Goal: Task Accomplishment & Management: Complete application form

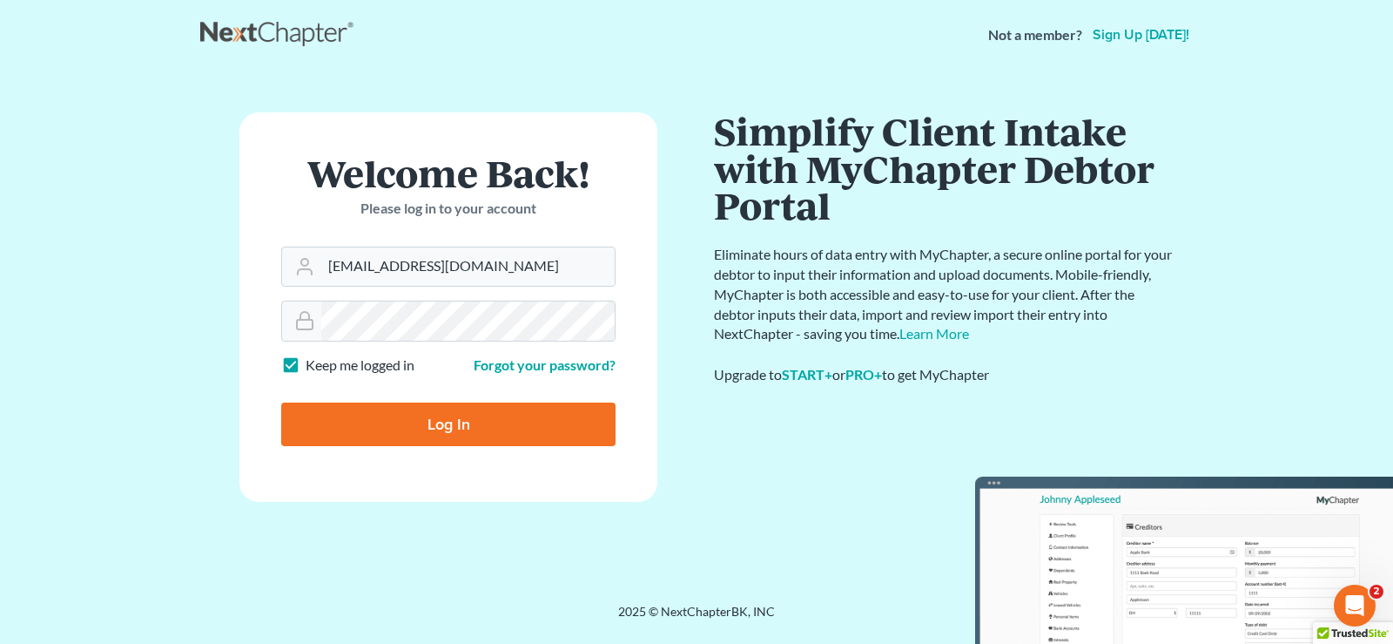
click at [446, 428] on input "Log In" at bounding box center [448, 424] width 334 height 44
type input "Thinking..."
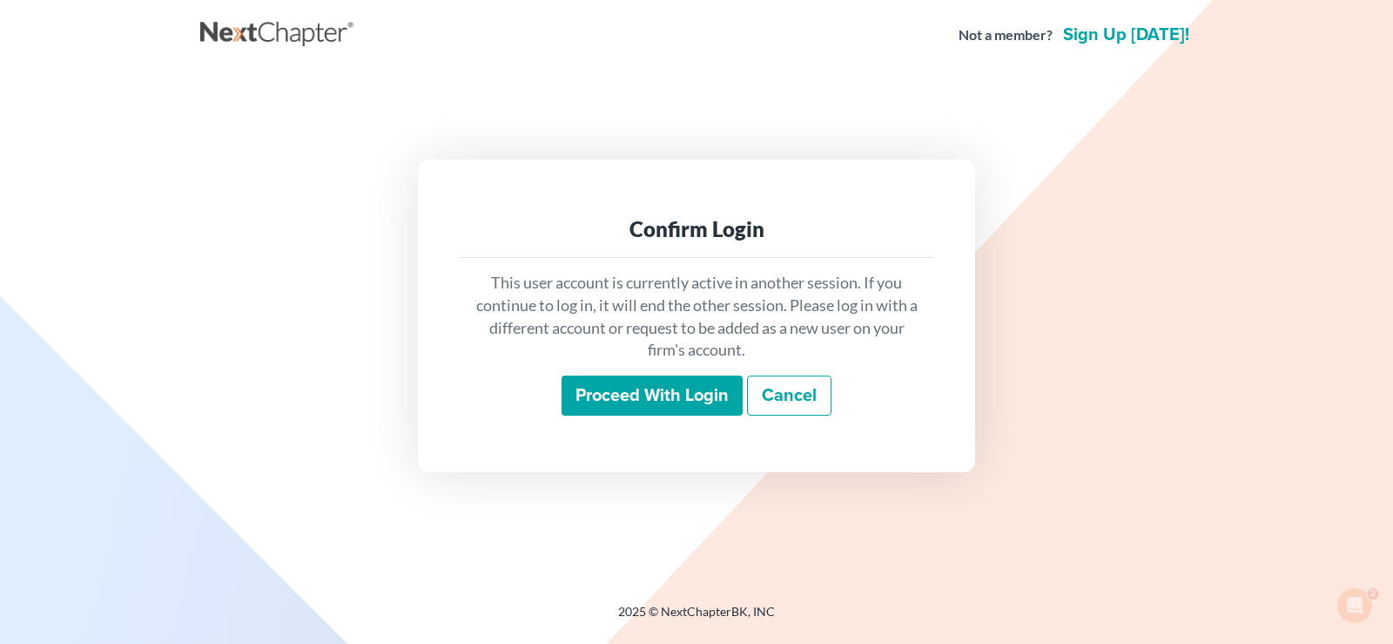
click at [651, 394] on input "Proceed with login" at bounding box center [652, 395] width 181 height 40
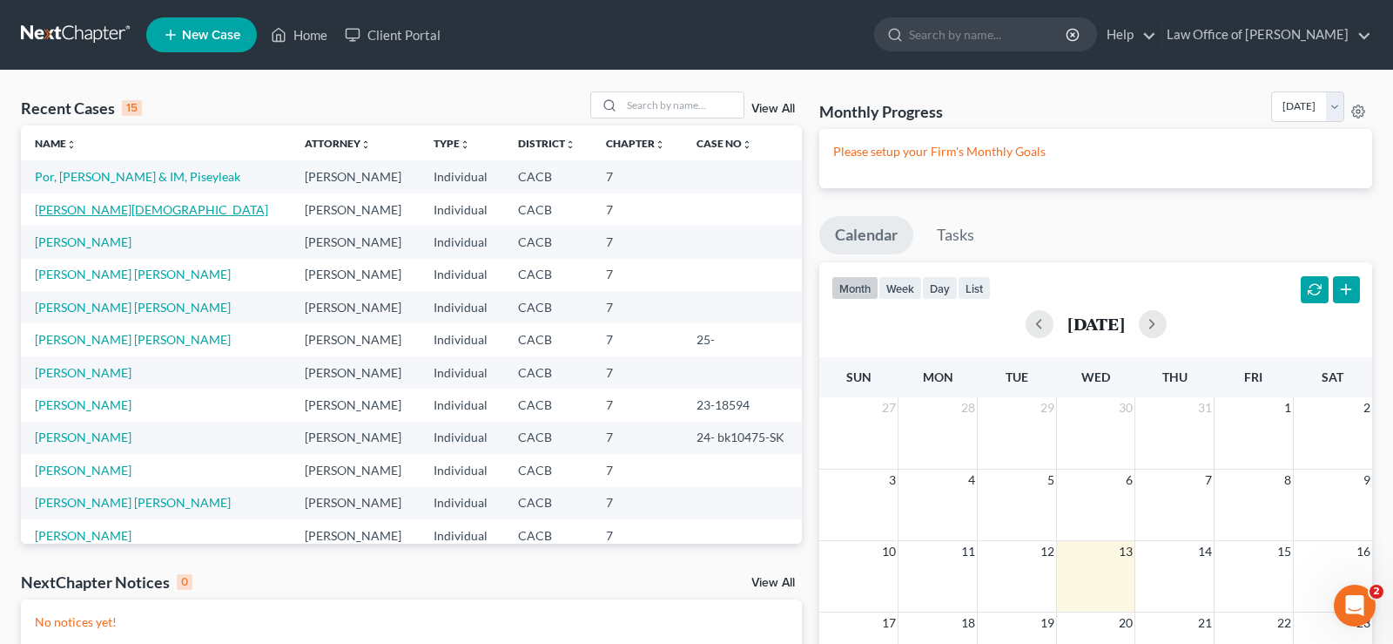
click at [76, 213] on link "Leon, Jesus" at bounding box center [151, 209] width 233 height 15
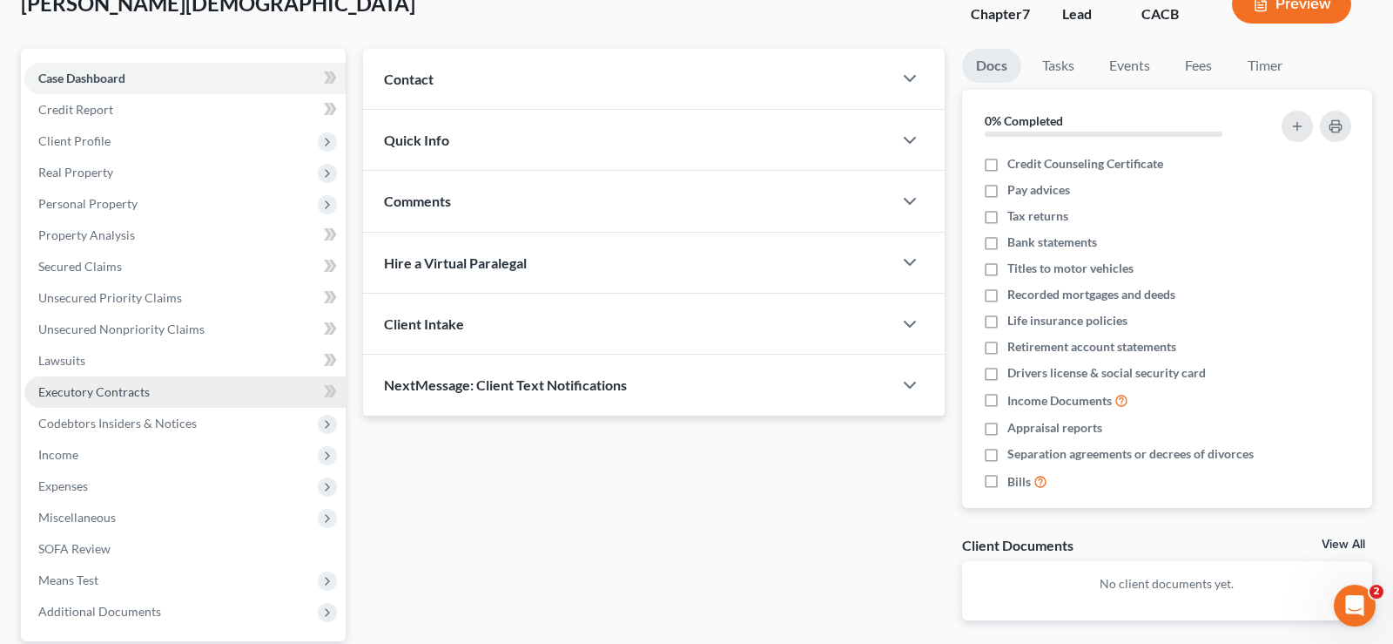
scroll to position [267, 0]
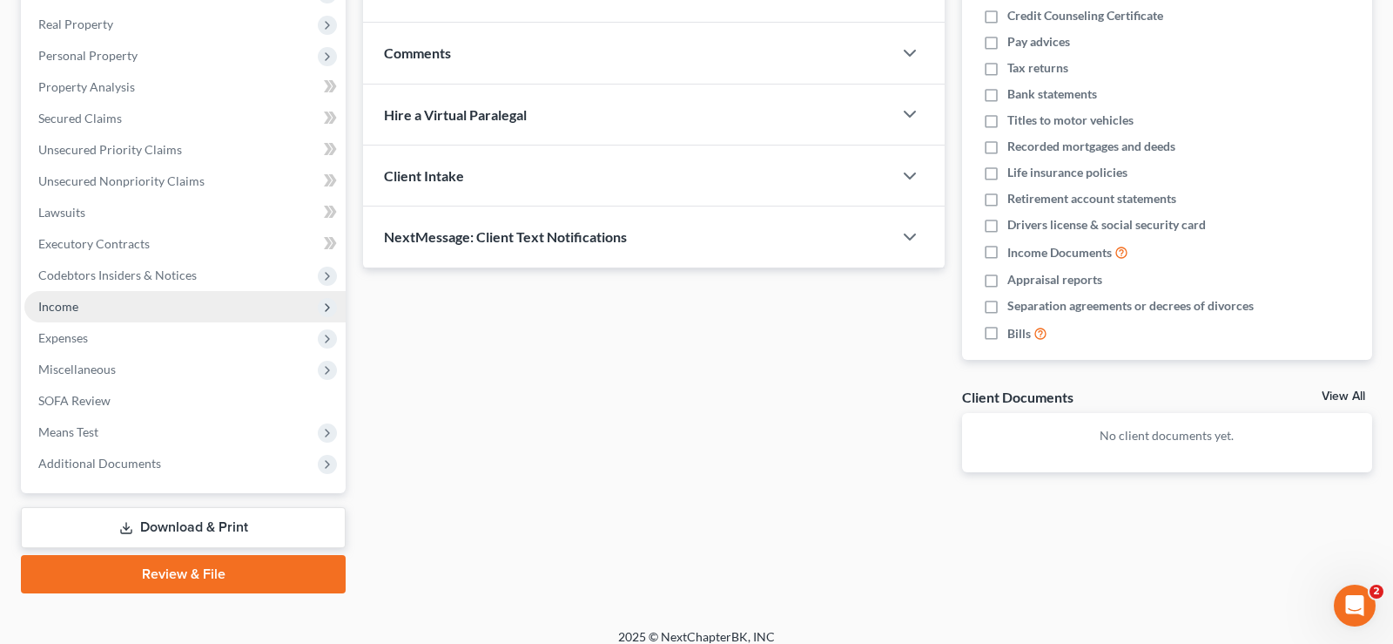
click at [52, 307] on span "Income" at bounding box center [58, 306] width 40 height 15
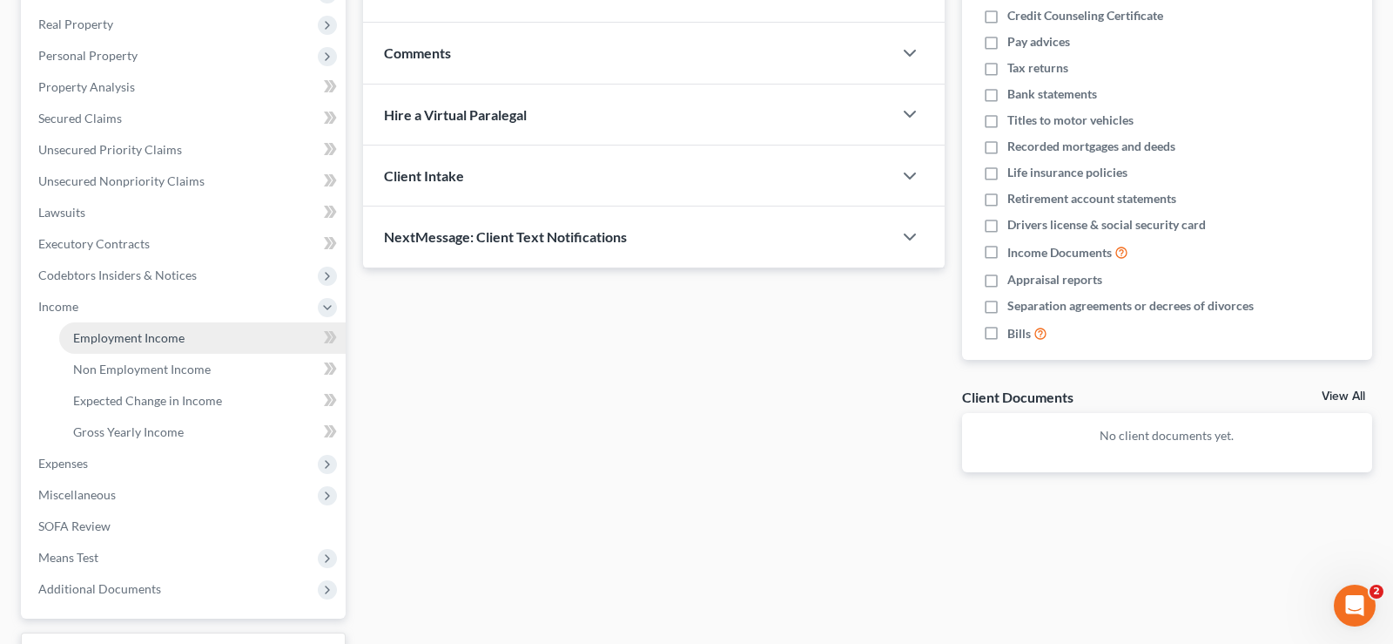
click at [162, 338] on span "Employment Income" at bounding box center [128, 337] width 111 height 15
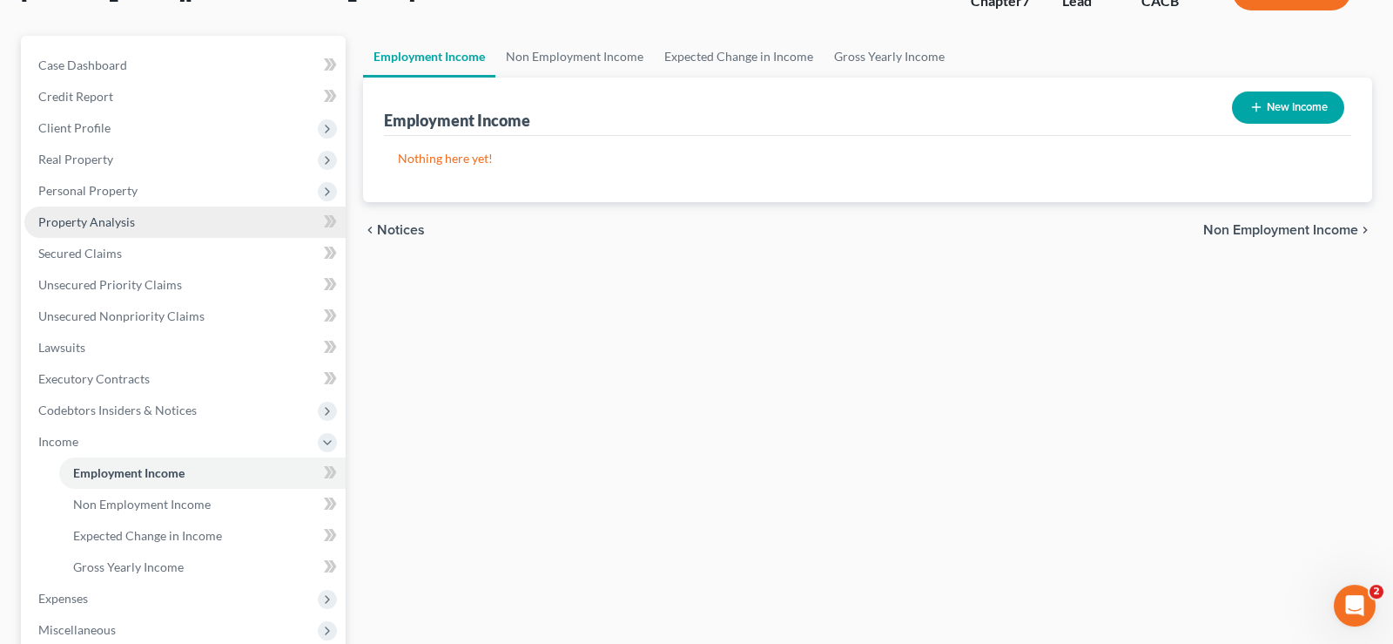
scroll to position [267, 0]
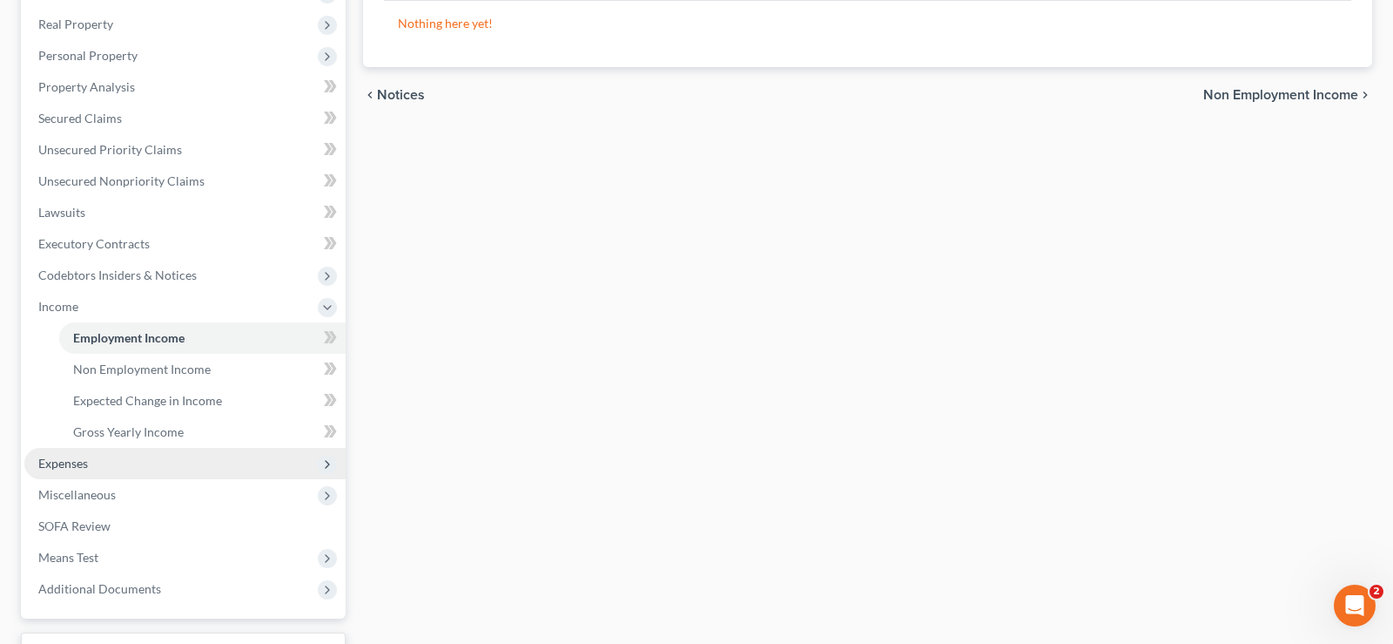
click at [71, 461] on span "Expenses" at bounding box center [63, 462] width 50 height 15
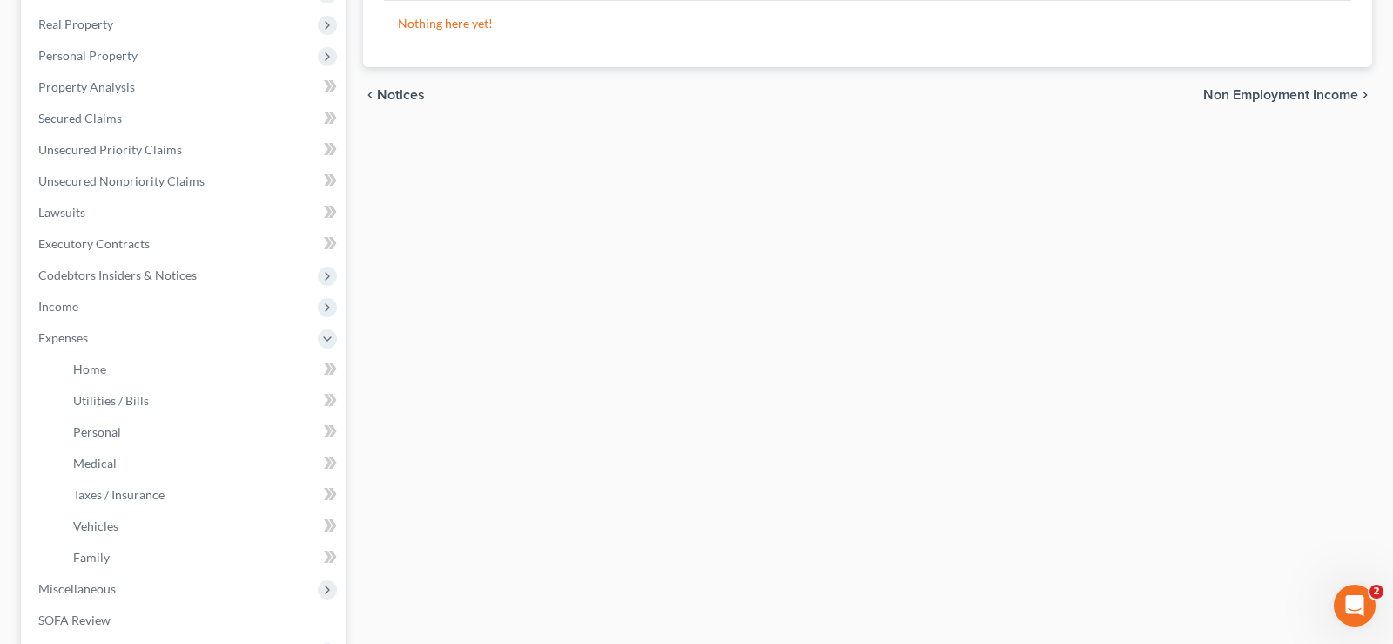
scroll to position [0, 0]
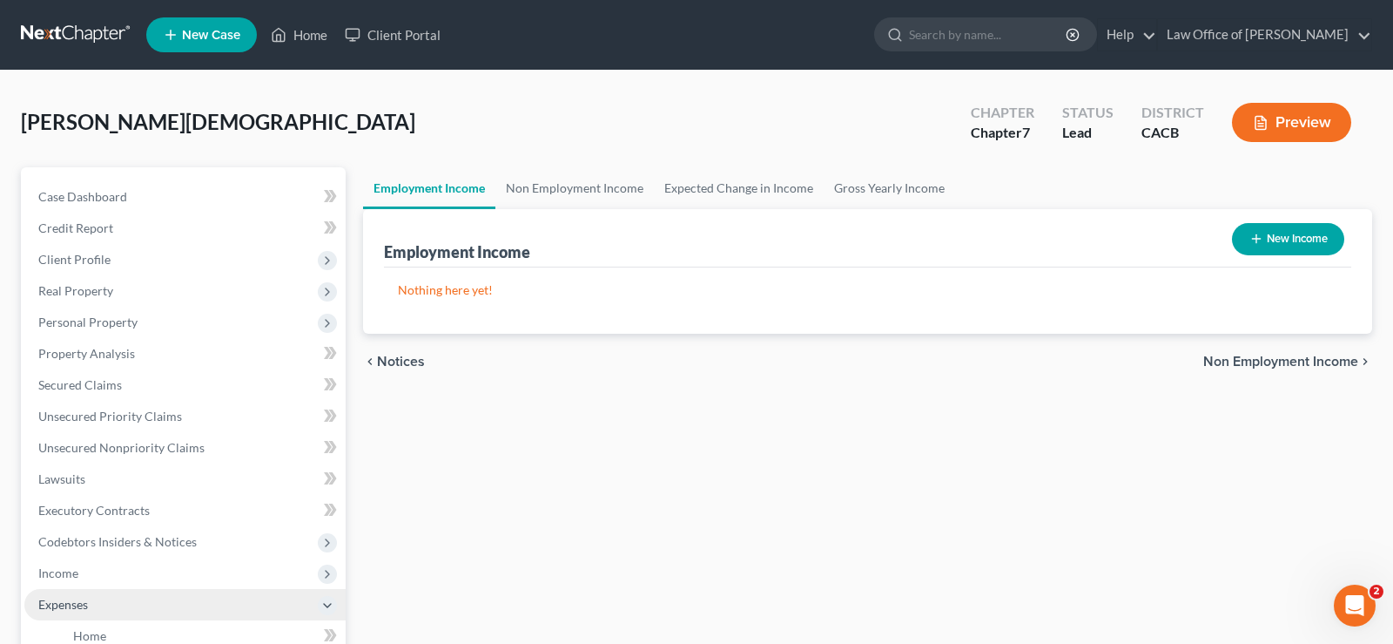
click at [77, 604] on span "Expenses" at bounding box center [63, 604] width 50 height 15
click at [1258, 354] on span "Non Employment Income" at bounding box center [1281, 361] width 155 height 14
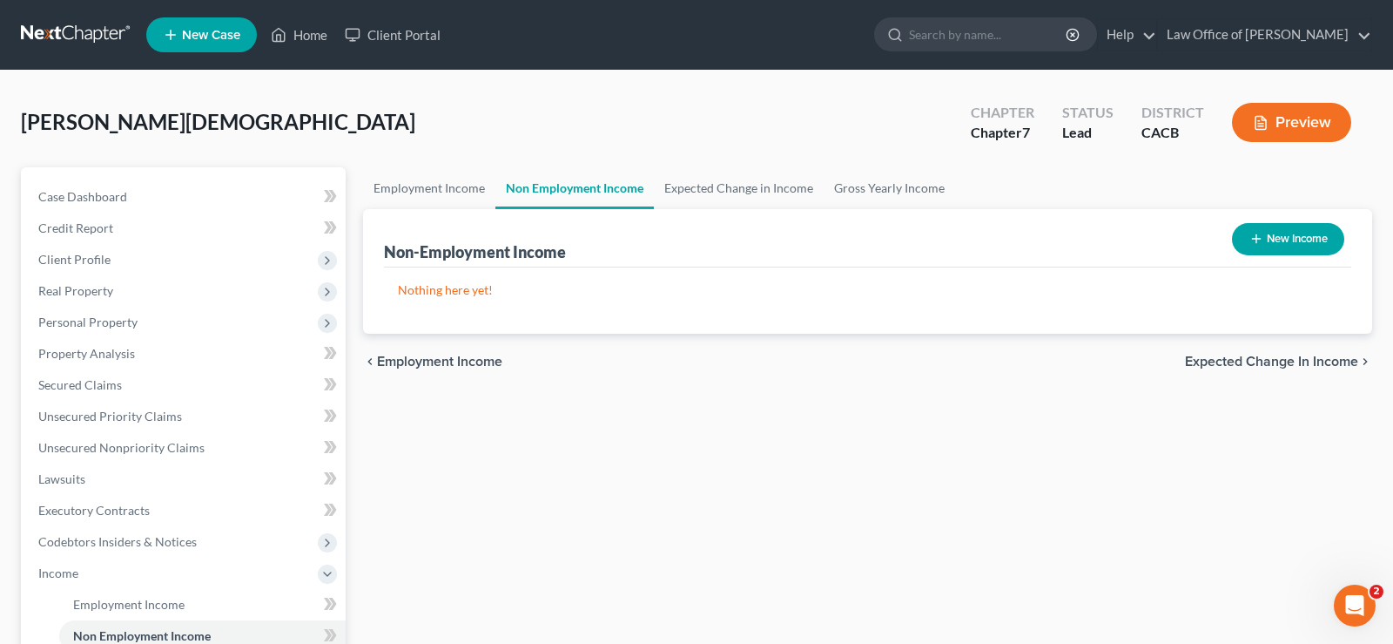
click at [1274, 357] on span "Expected Change in Income" at bounding box center [1271, 361] width 173 height 14
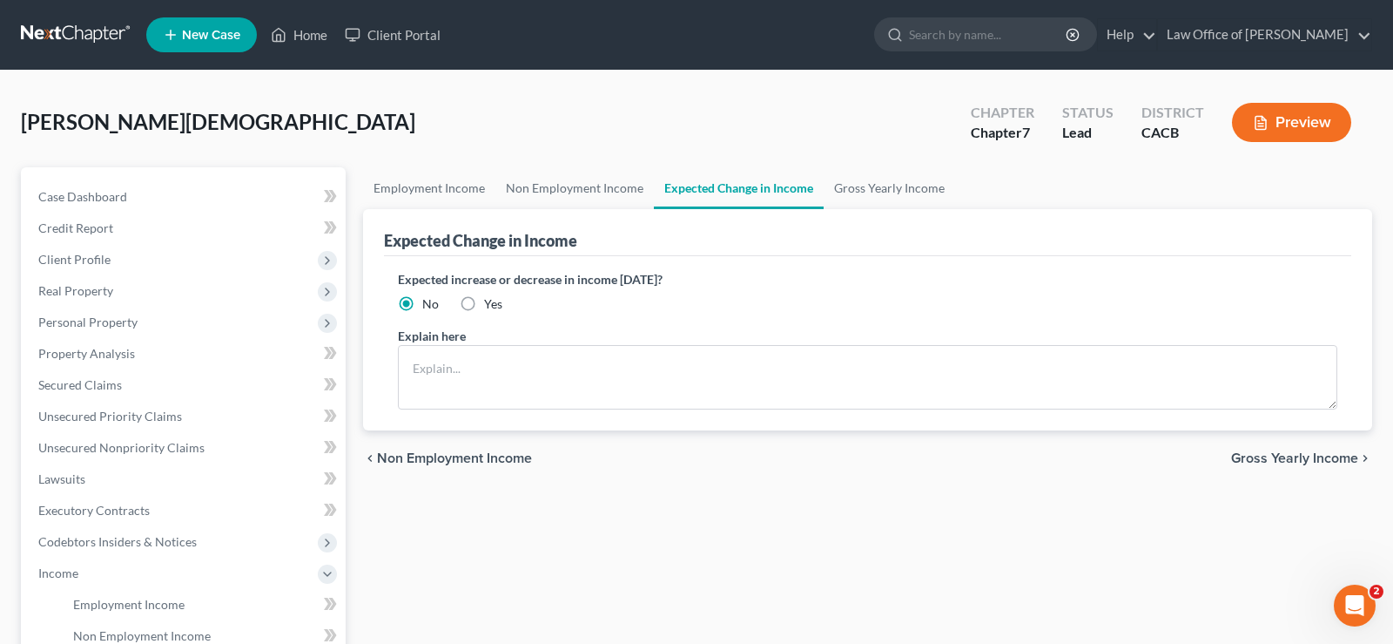
click at [1288, 456] on span "Gross Yearly Income" at bounding box center [1294, 458] width 127 height 14
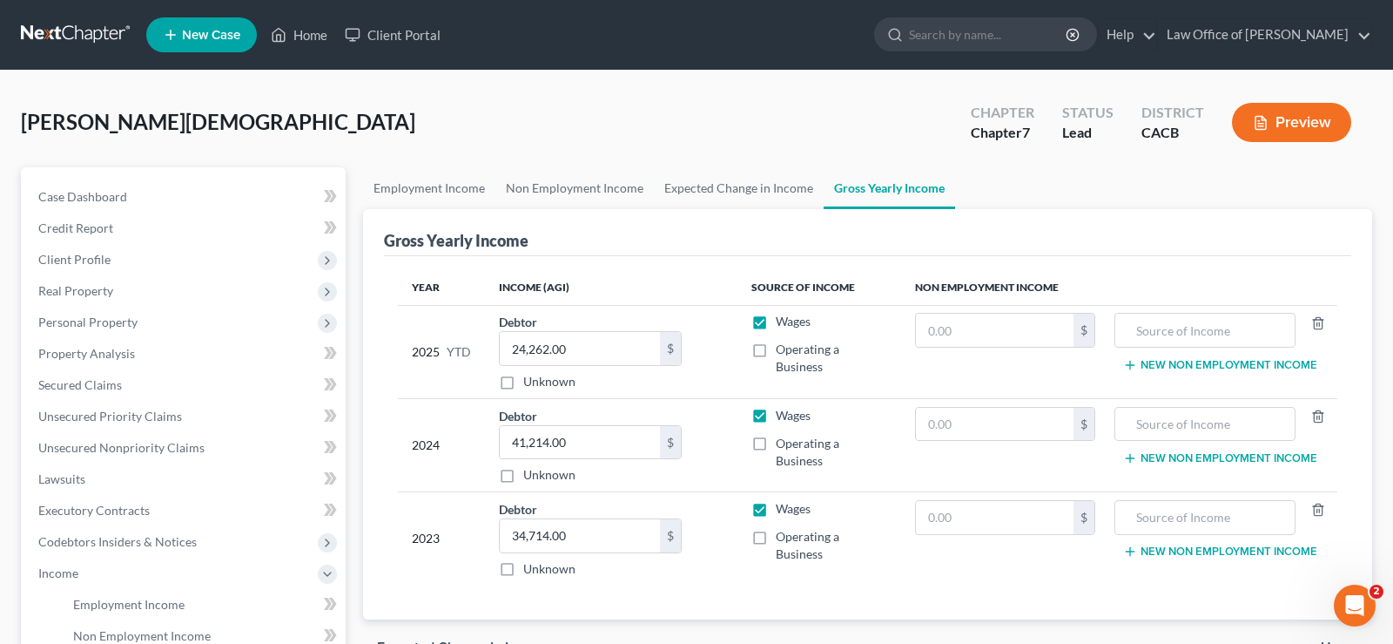
scroll to position [406, 0]
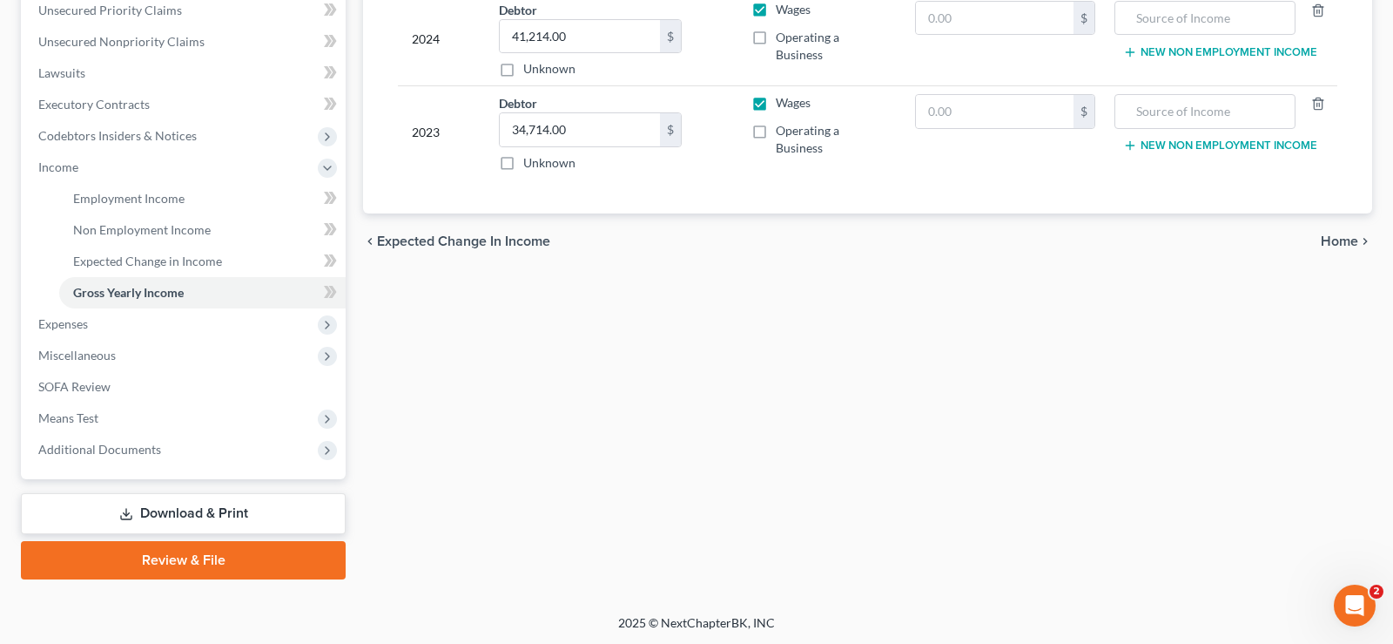
click at [1346, 231] on div "chevron_left Expected Change in Income Home chevron_right" at bounding box center [867, 241] width 1009 height 56
click at [1346, 235] on span "Home" at bounding box center [1339, 241] width 37 height 14
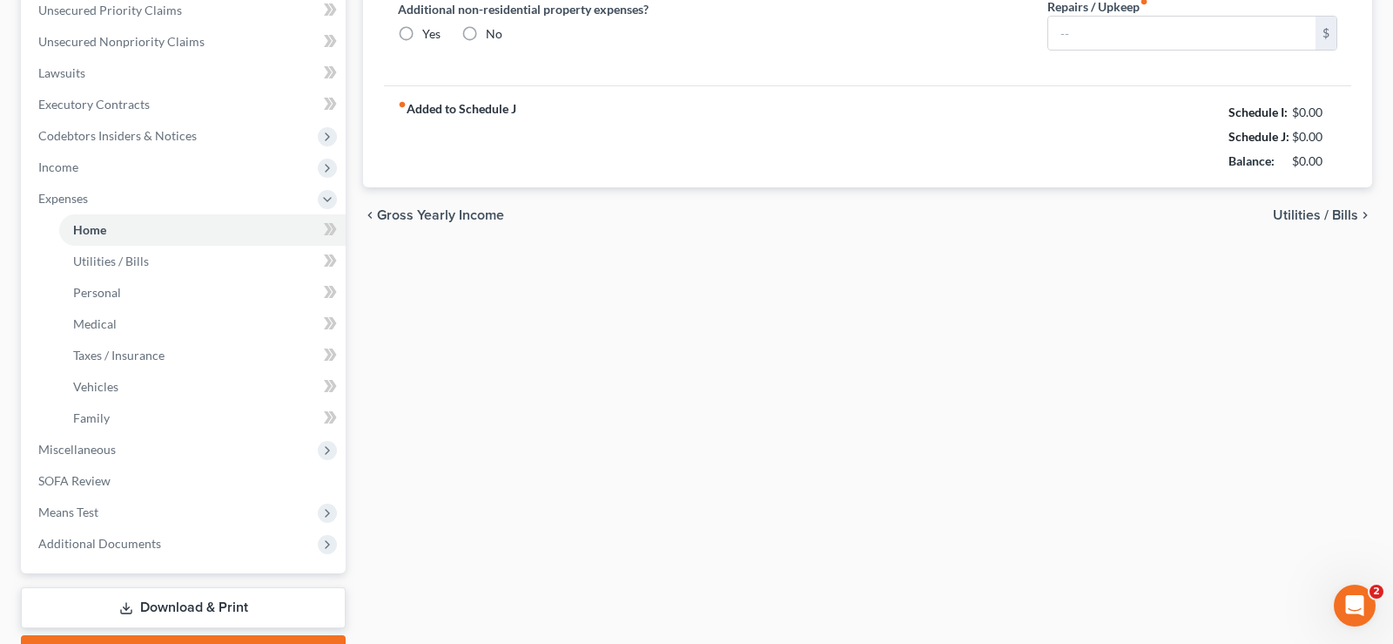
type input "800.00"
type input "0.00"
radio input "true"
type input "120.00"
type input "0.00"
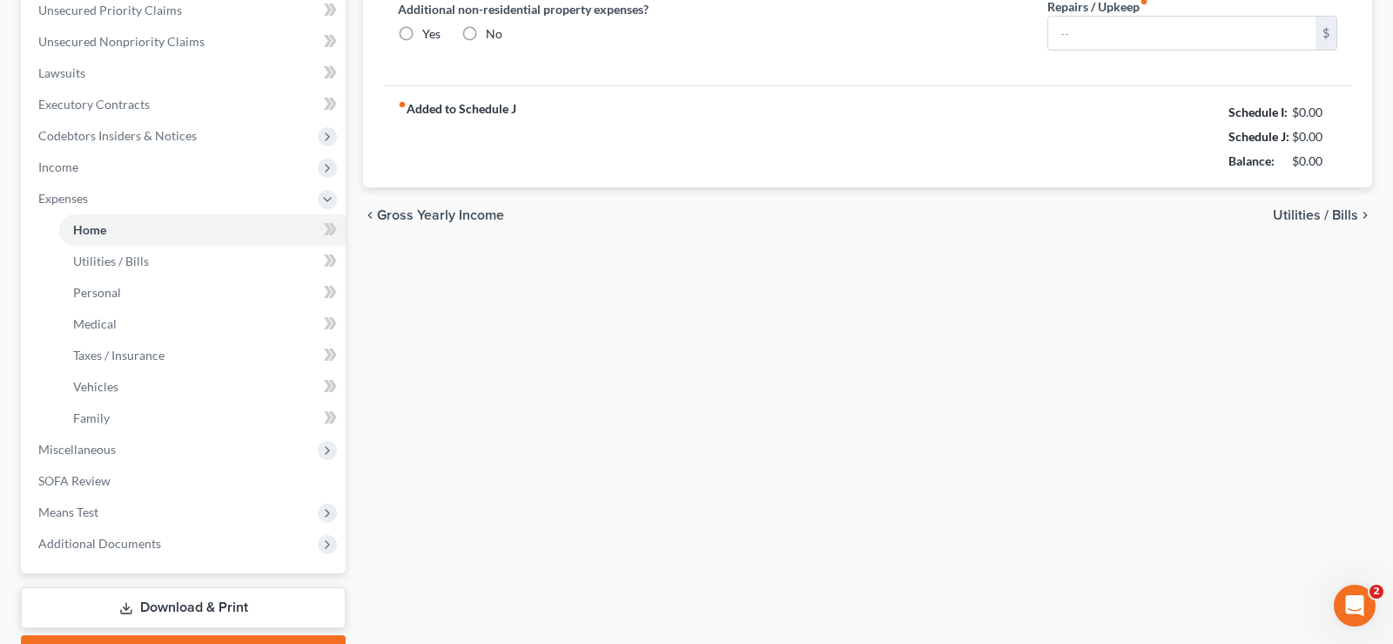
type input "0.00"
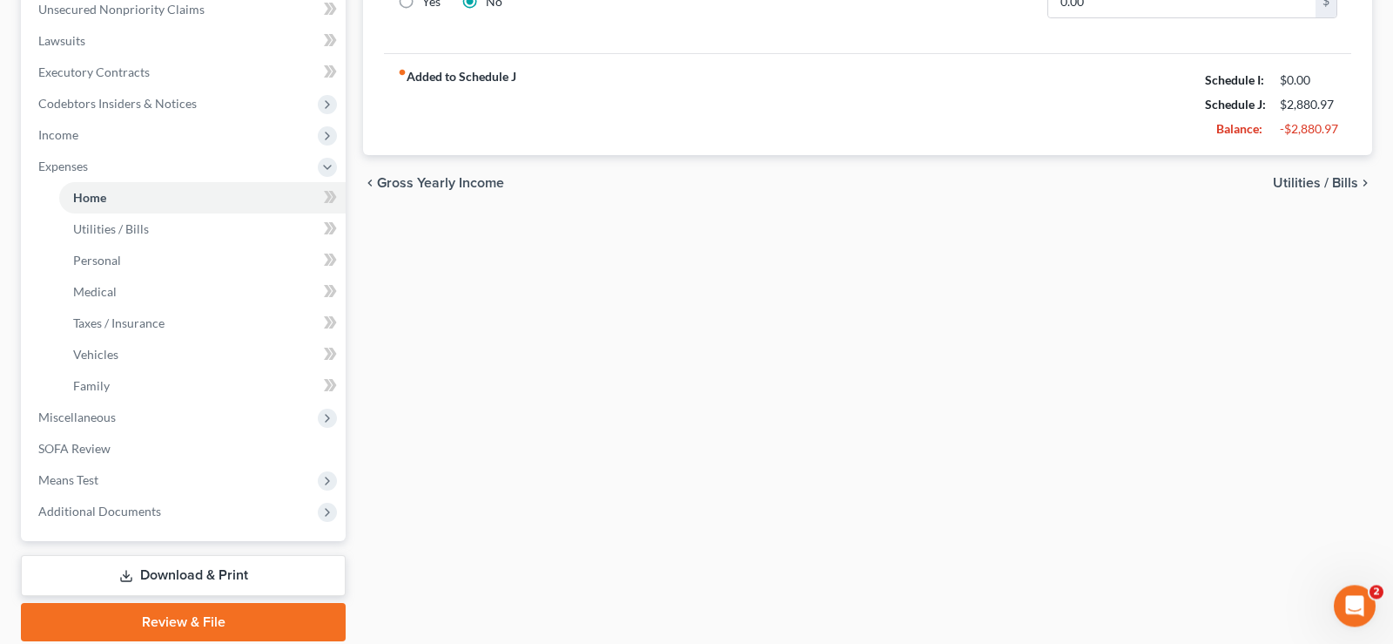
scroll to position [500, 0]
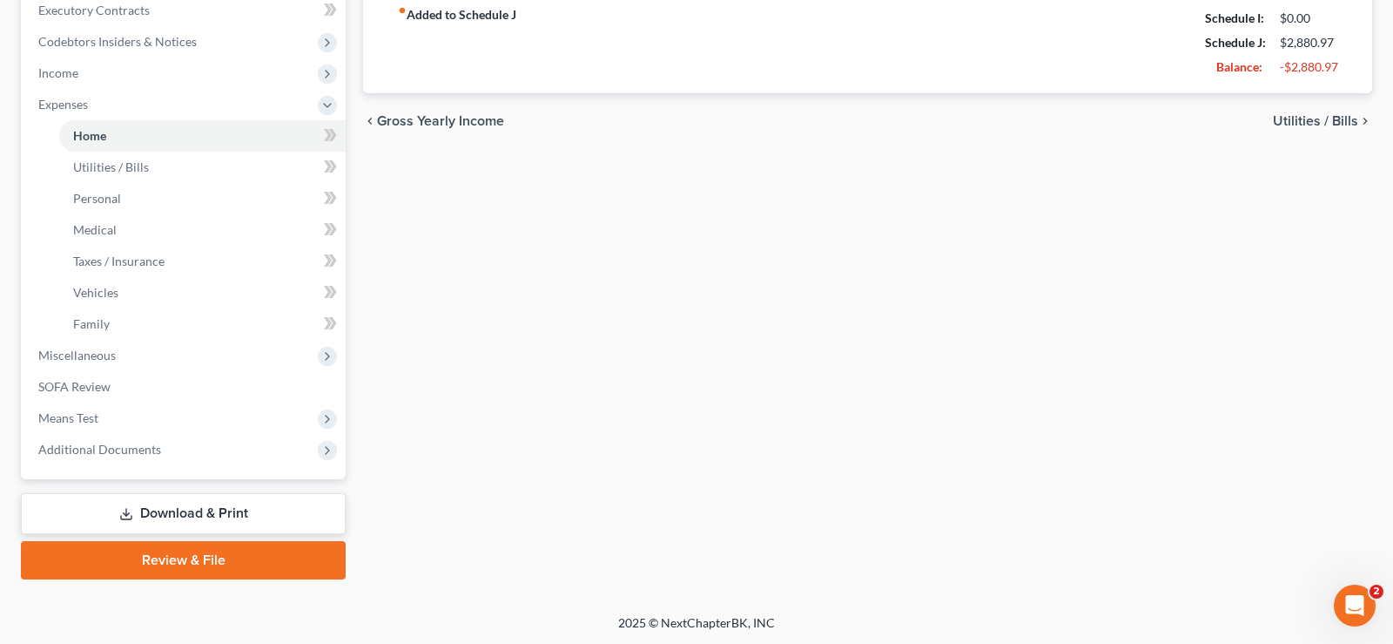
click at [148, 511] on link "Download & Print" at bounding box center [183, 513] width 325 height 41
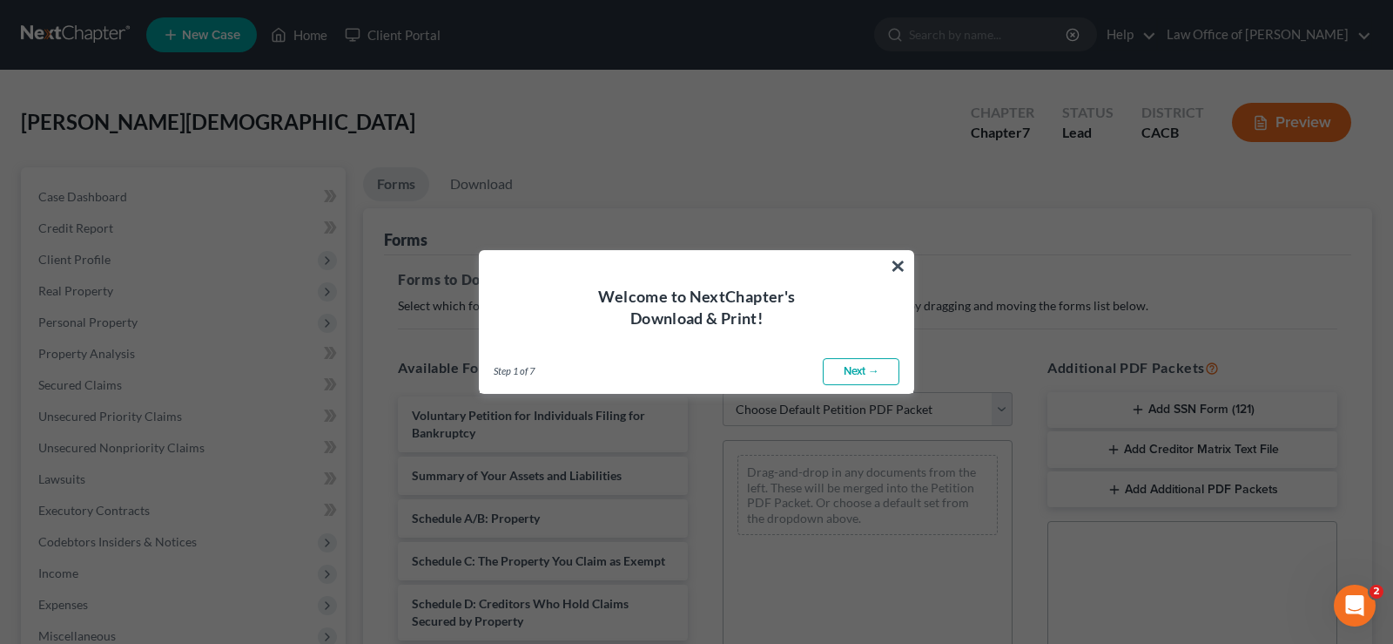
click at [861, 367] on link "Next →" at bounding box center [861, 372] width 77 height 28
select select "0"
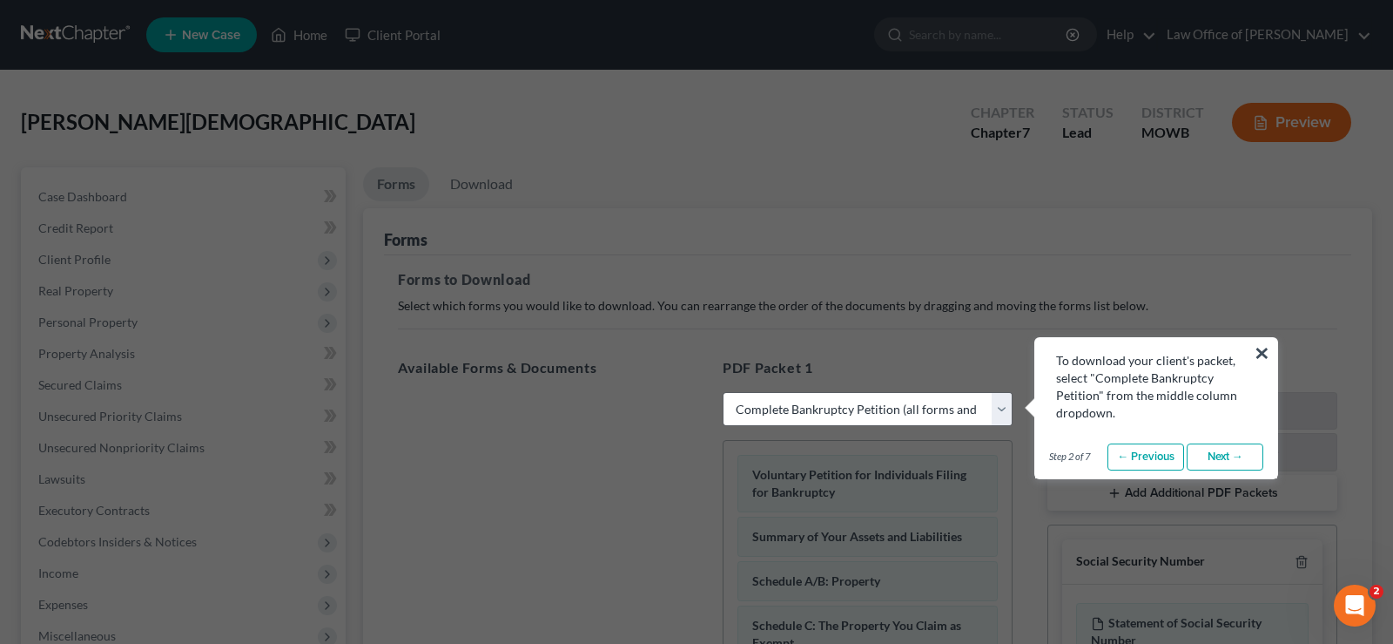
click at [1217, 455] on link "Next →" at bounding box center [1225, 457] width 77 height 28
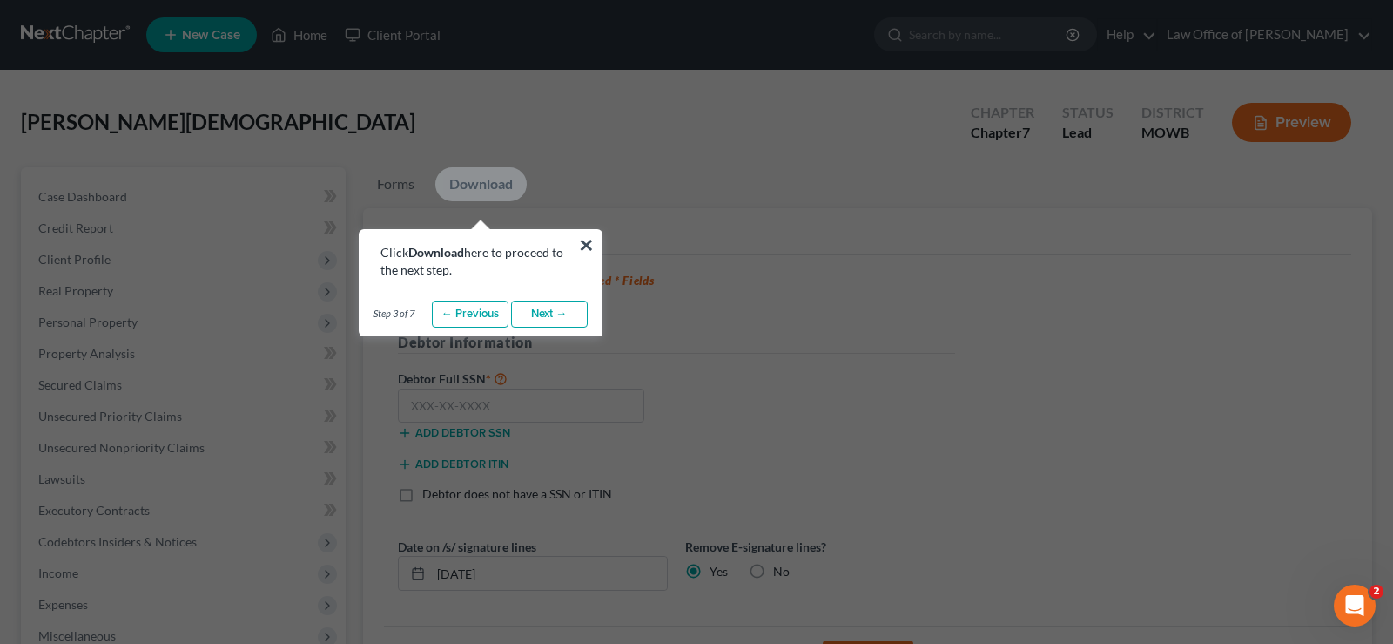
drag, startPoint x: 522, startPoint y: 563, endPoint x: 529, endPoint y: 582, distance: 20.4
drag, startPoint x: 587, startPoint y: 246, endPoint x: 598, endPoint y: 393, distance: 146.8
click at [588, 247] on button "×" at bounding box center [586, 245] width 17 height 28
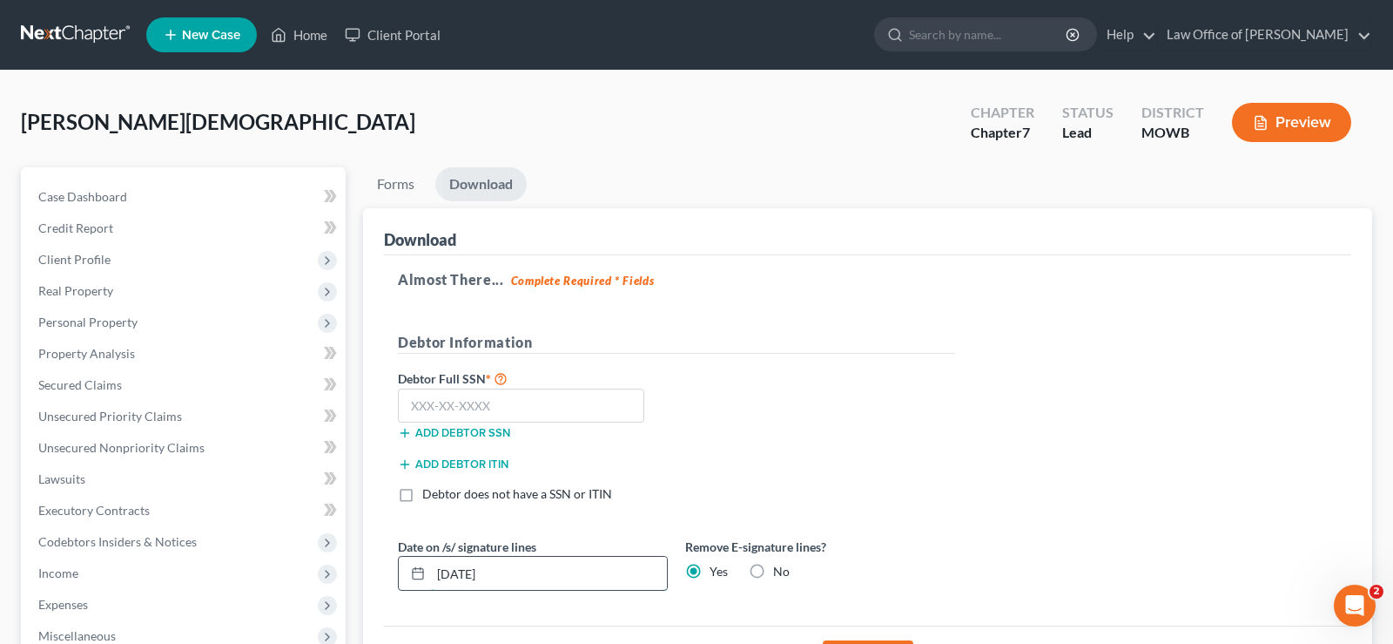
click at [536, 578] on input "08/13/2025" at bounding box center [549, 573] width 236 height 33
type input "0"
click at [422, 403] on input "text" at bounding box center [521, 405] width 246 height 35
click at [523, 400] on input "text" at bounding box center [521, 405] width 246 height 35
click at [511, 405] on input "text" at bounding box center [521, 405] width 246 height 35
